Goal: Task Accomplishment & Management: Manage account settings

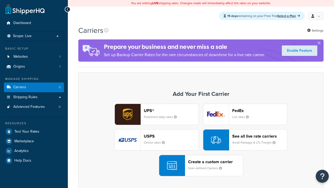
click at [157, 140] on div "USPS Online rates" at bounding box center [171, 140] width 55 height 13
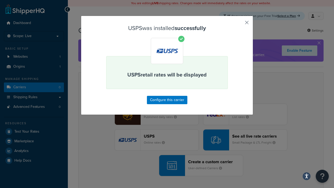
click at [239, 24] on button "button" at bounding box center [239, 24] width 1 height 1
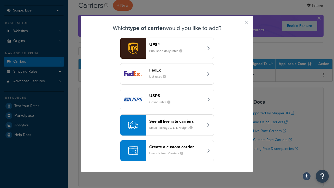
click at [167, 125] on div "See all live rate carriers Small Package & LTL Freight" at bounding box center [176, 125] width 55 height 13
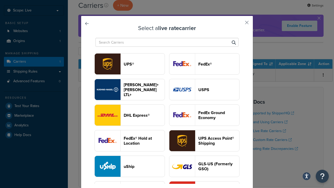
click at [144, 64] on header "UPS®" at bounding box center [144, 64] width 41 height 5
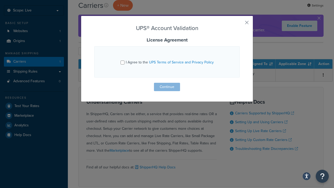
click at [123, 62] on input "I Agree to the UPS Terms of Service and Privacy Policy" at bounding box center [123, 63] width 4 height 4
checkbox input "true"
click at [167, 87] on button "Continue" at bounding box center [167, 87] width 26 height 8
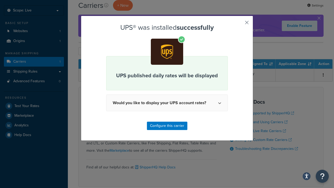
click at [239, 24] on button "button" at bounding box center [239, 24] width 1 height 1
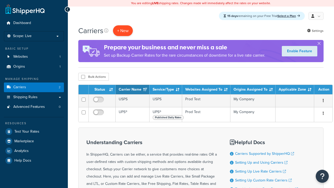
click at [123, 31] on button "+ New" at bounding box center [123, 30] width 20 height 11
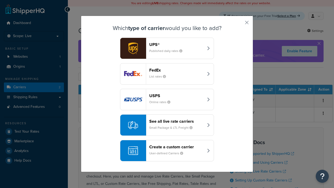
click at [176, 70] on header "FedEx" at bounding box center [176, 70] width 55 height 5
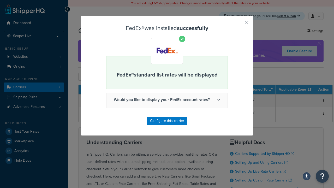
click at [239, 24] on button "button" at bounding box center [239, 24] width 1 height 1
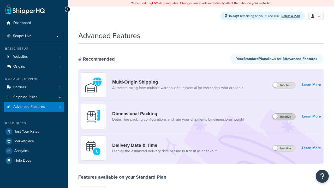
click at [284, 117] on label "Inactive" at bounding box center [284, 117] width 23 height 6
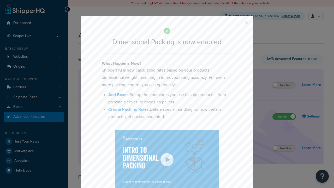
click at [239, 24] on button "button" at bounding box center [239, 24] width 1 height 1
